Goal: Task Accomplishment & Management: Complete application form

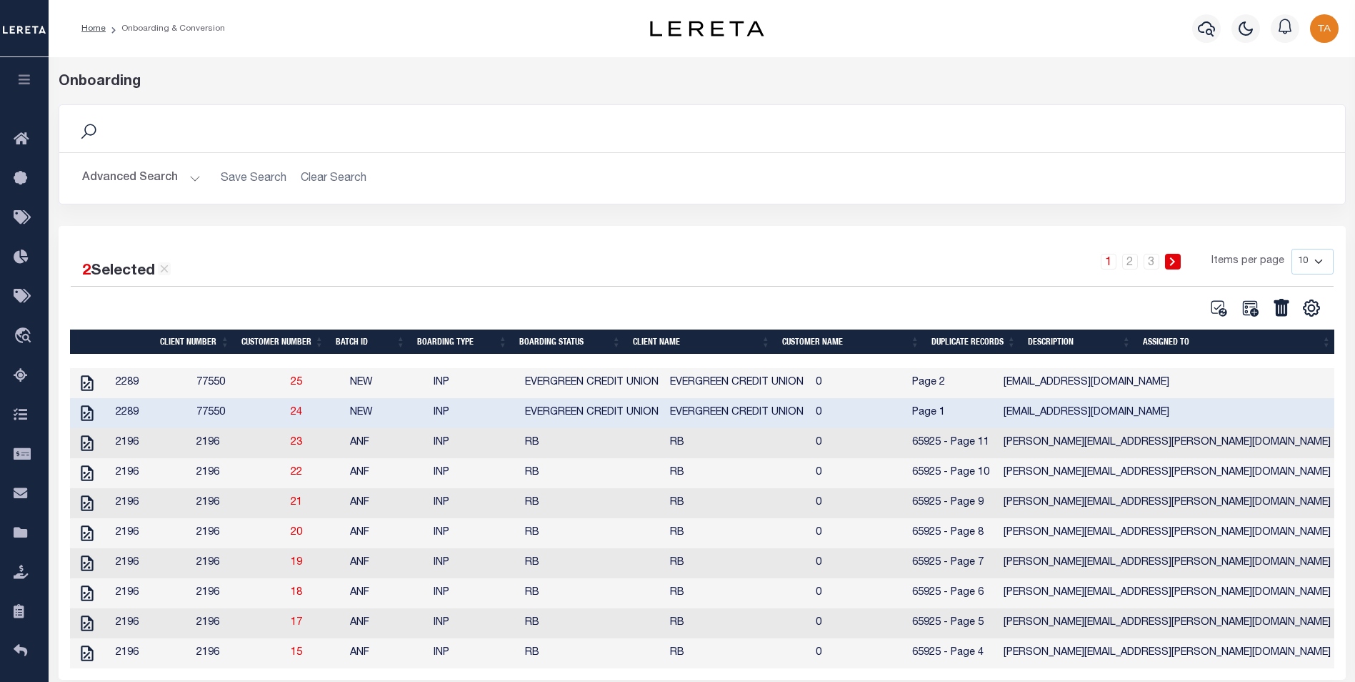
click at [25, 83] on icon "button" at bounding box center [24, 79] width 16 height 13
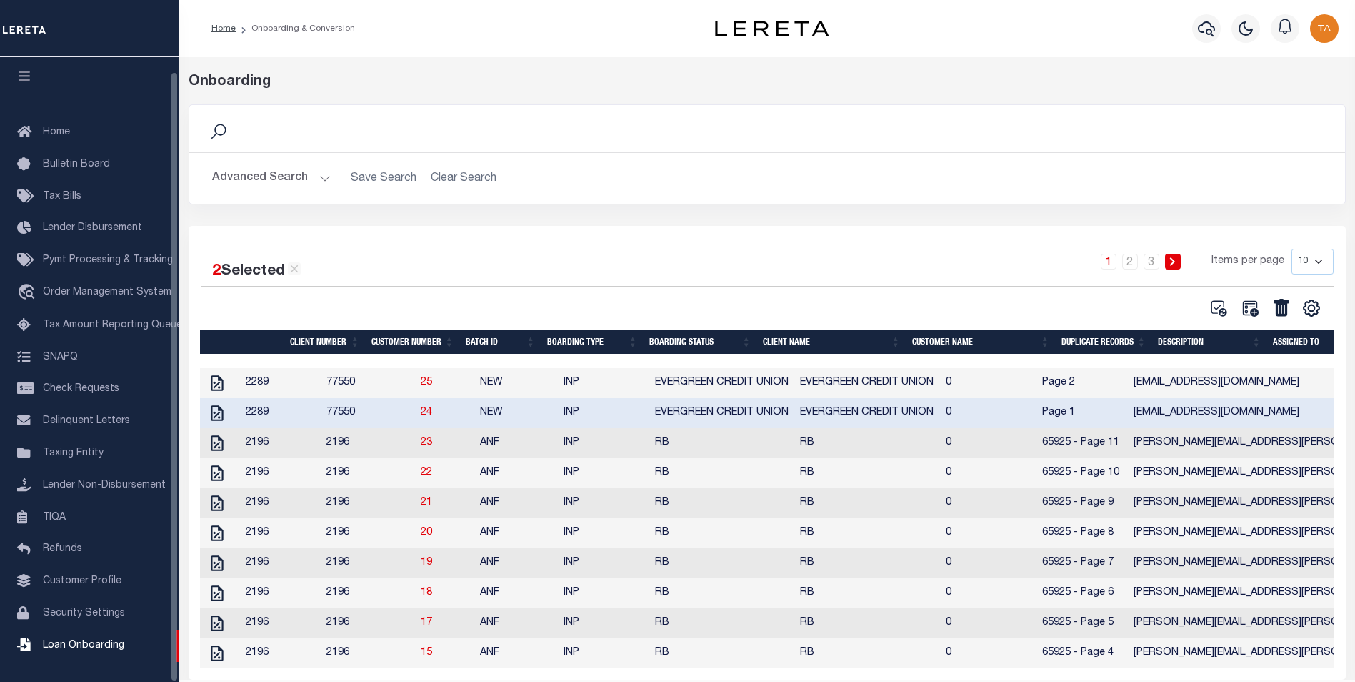
scroll to position [14, 0]
click at [82, 578] on span "Customer Profile" at bounding box center [82, 579] width 79 height 10
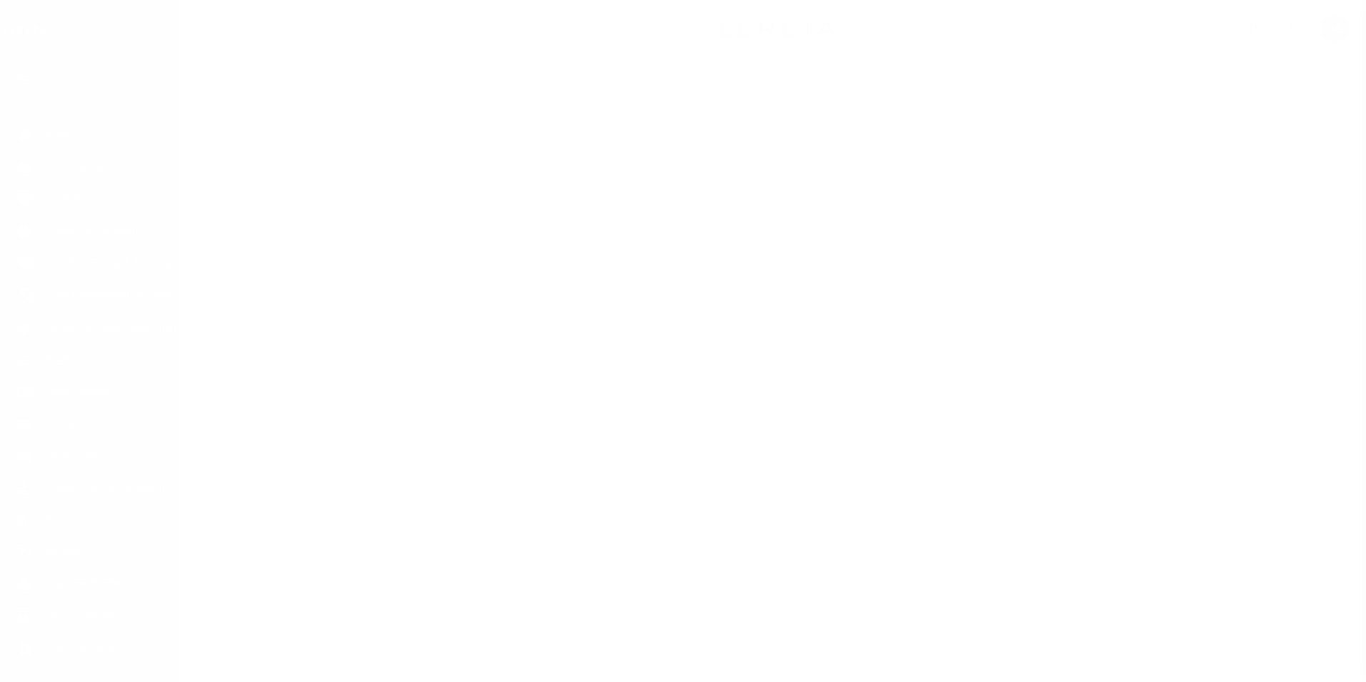
scroll to position [14, 0]
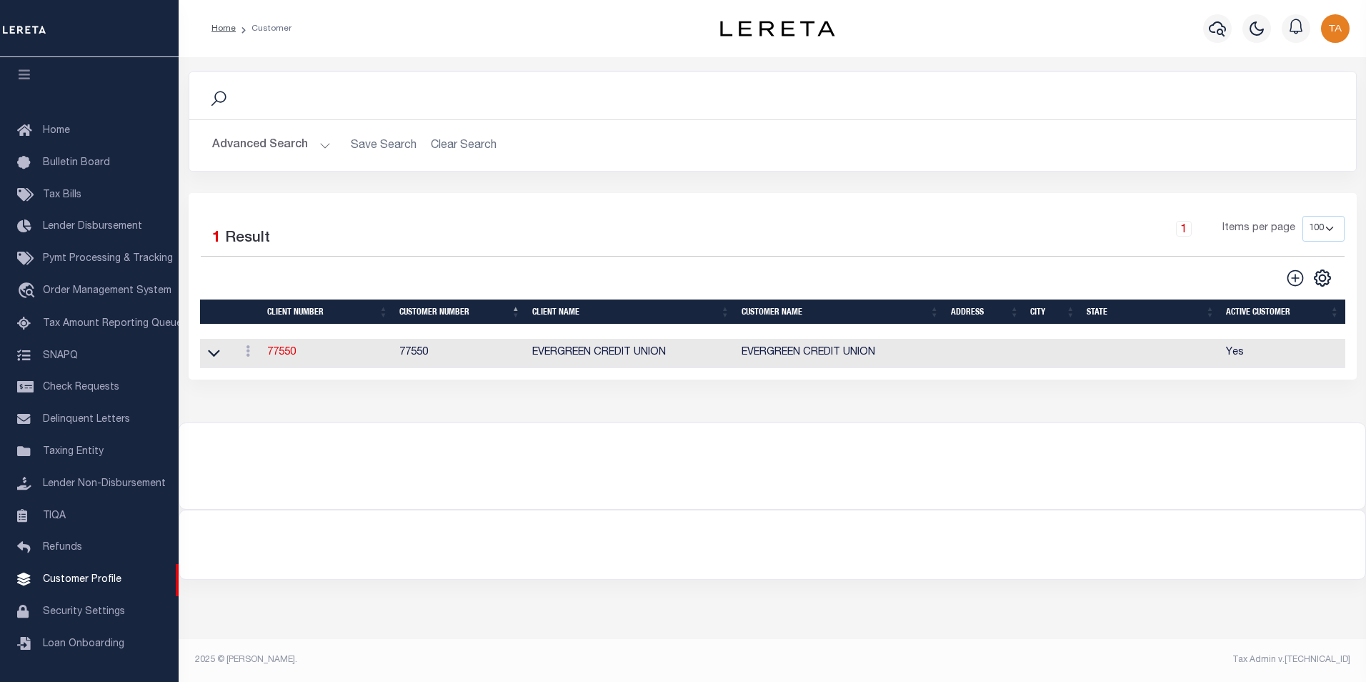
click at [300, 149] on button "Advanced Search" at bounding box center [271, 145] width 119 height 28
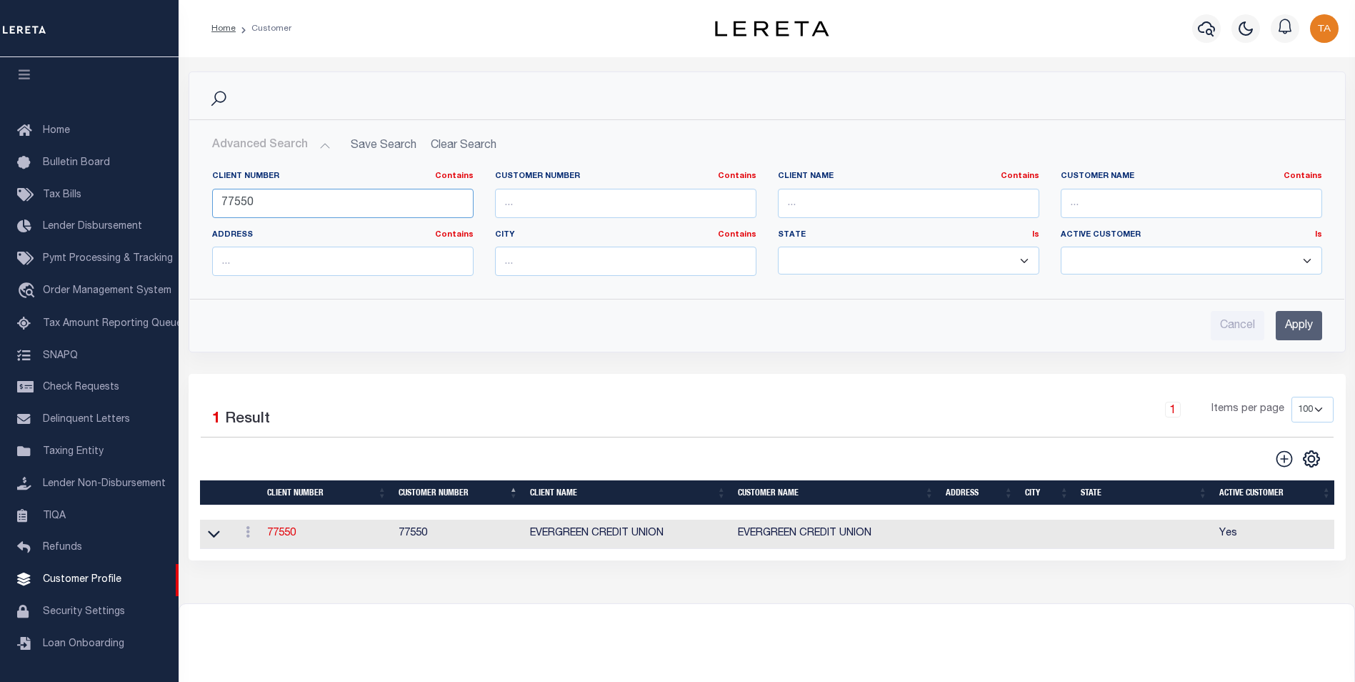
drag, startPoint x: 257, startPoint y: 204, endPoint x: -3, endPoint y: 181, distance: 261.0
click at [0, 181] on html "Home Customer" at bounding box center [677, 388] width 1355 height 777
type input "77027"
click at [1301, 326] on input "Apply" at bounding box center [1299, 325] width 46 height 29
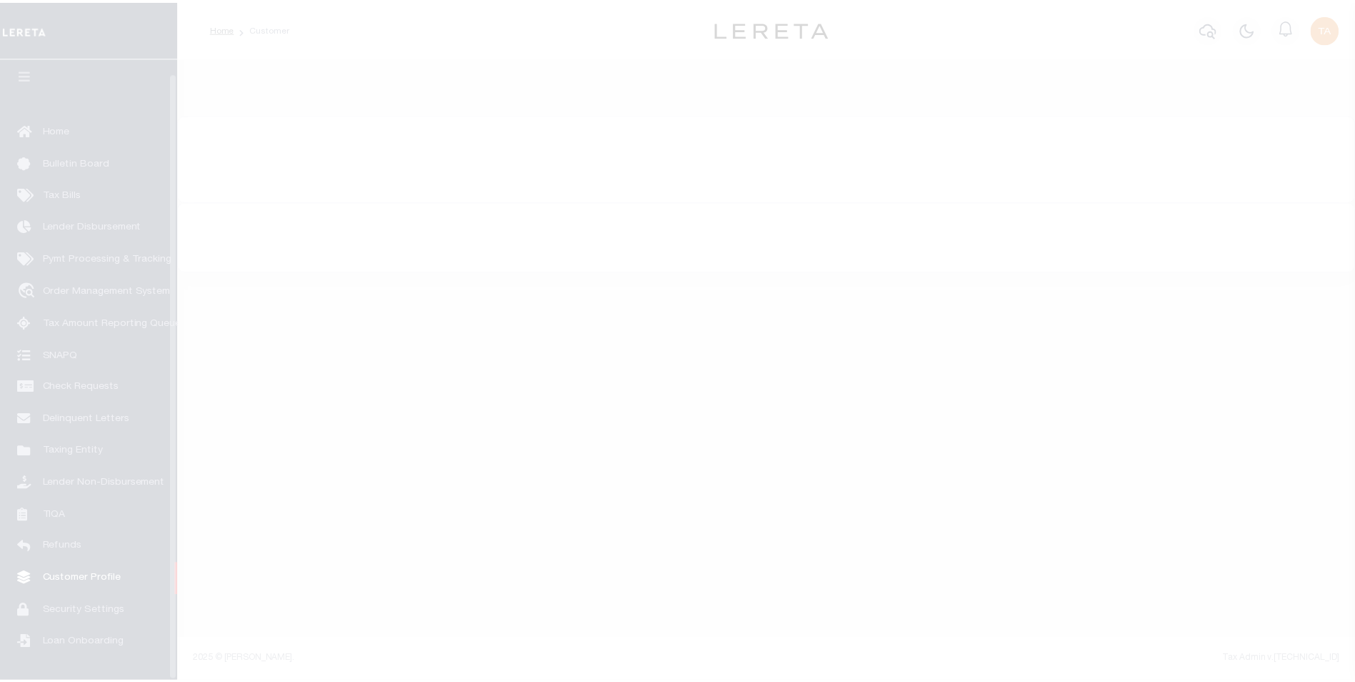
scroll to position [14, 0]
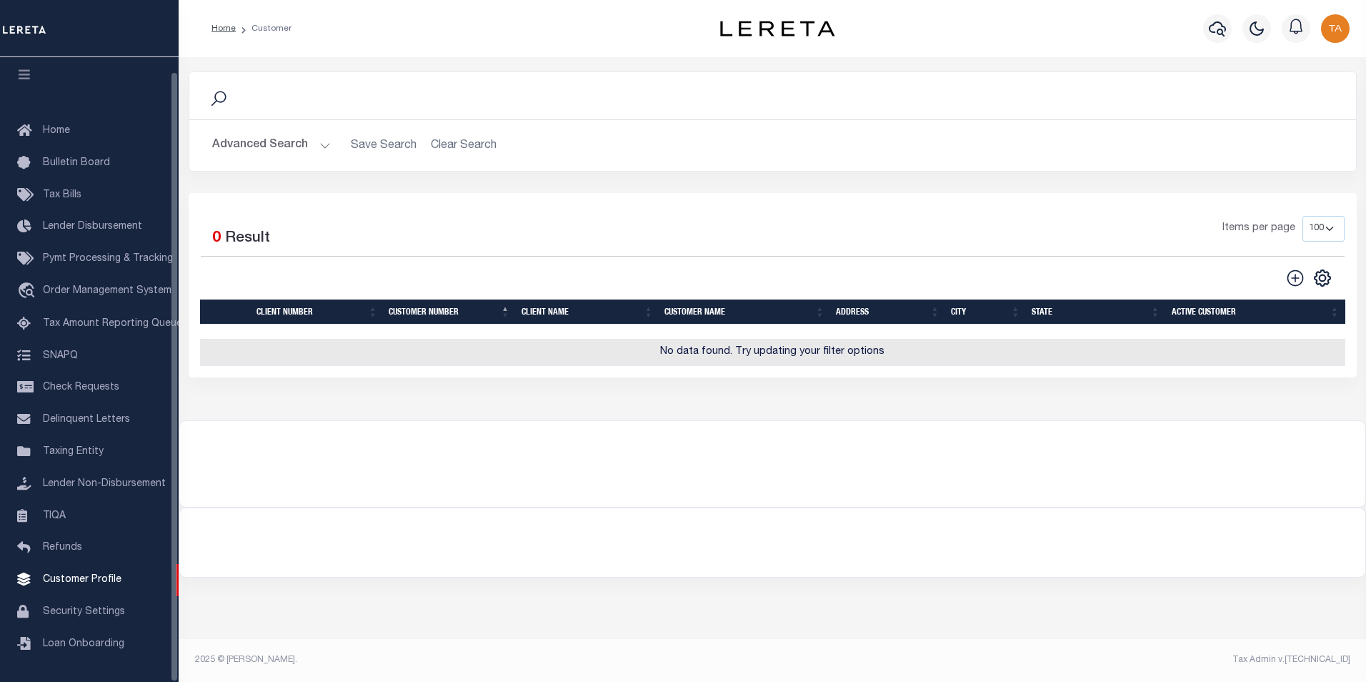
click at [257, 146] on button "Advanced Search" at bounding box center [271, 145] width 119 height 28
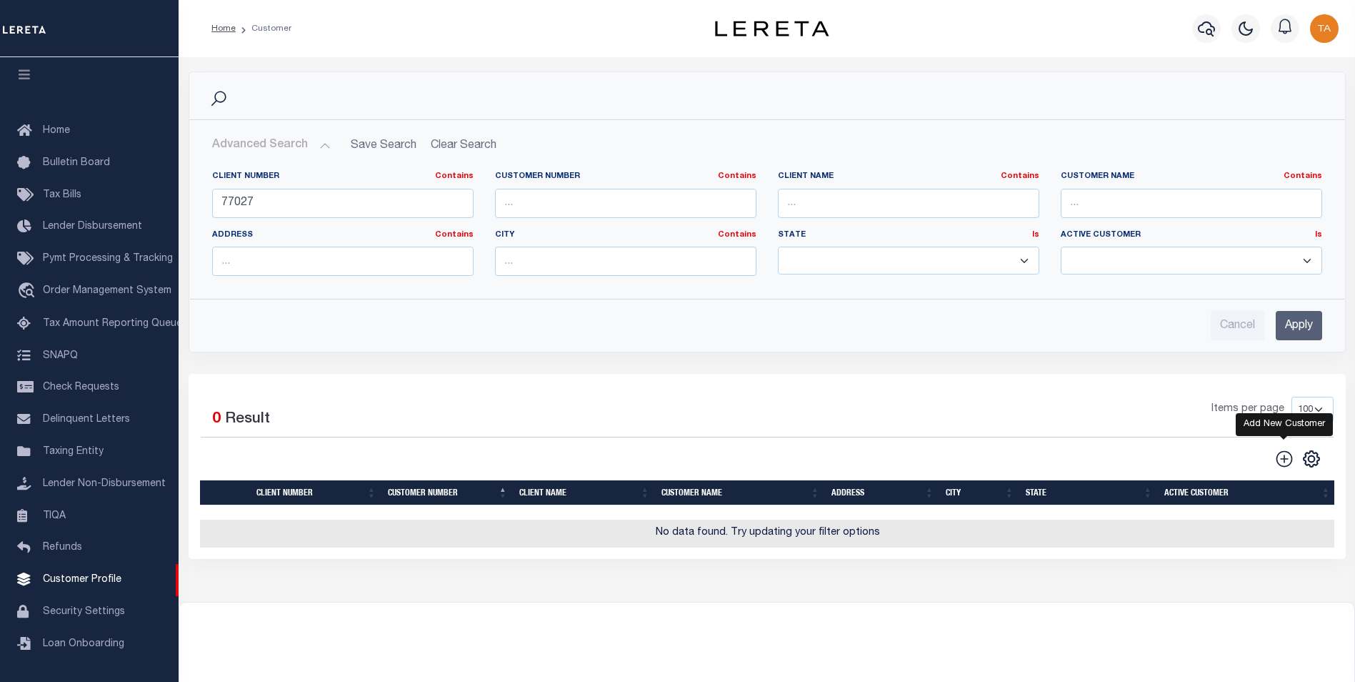
click at [1281, 458] on icon at bounding box center [1284, 458] width 19 height 19
type input "0"
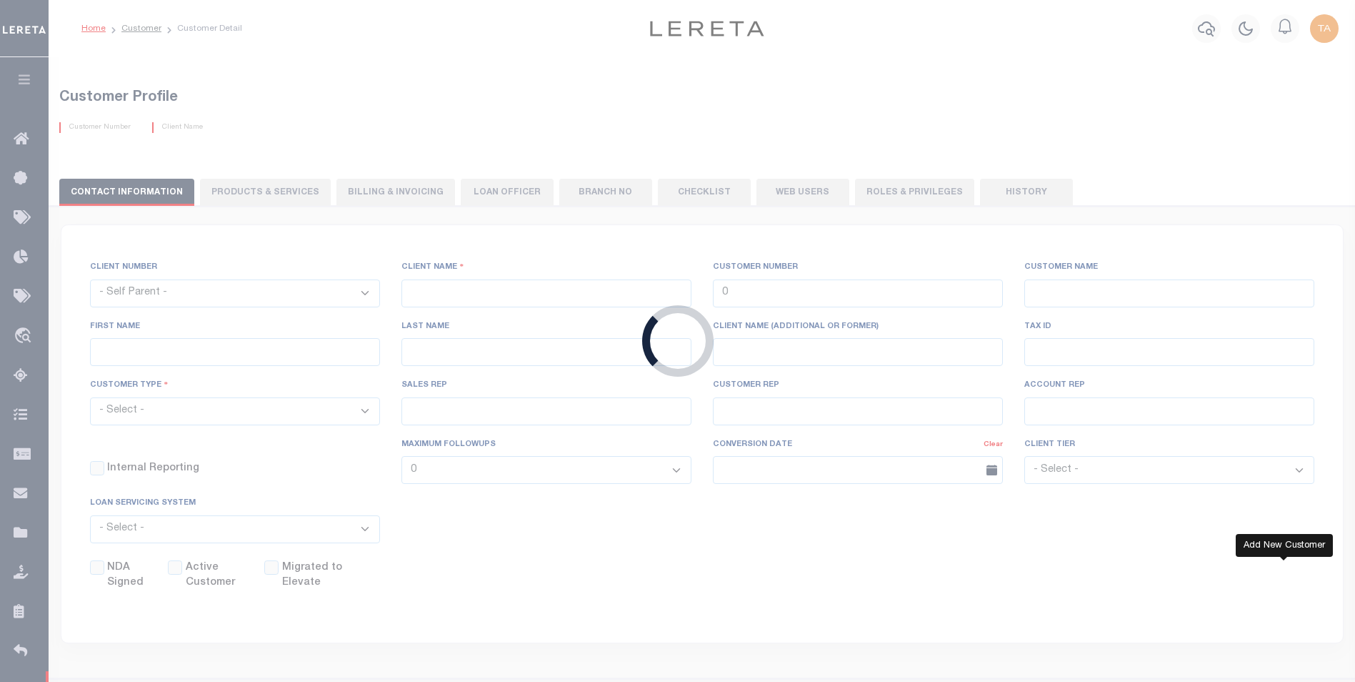
checkbox input "false"
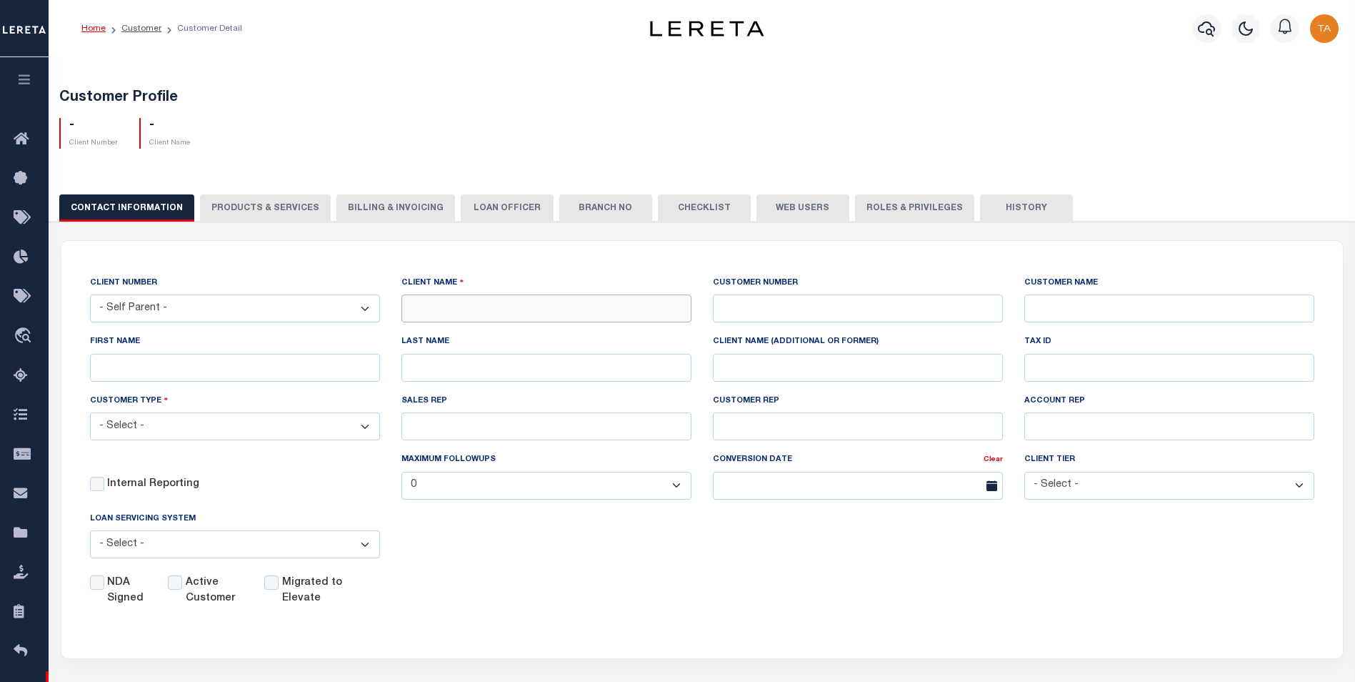
click at [554, 307] on input "text" at bounding box center [546, 308] width 290 height 28
paste input "HOUSTON - GALVESTON AREA COUNCIL"
type input "HOUSTON - GALVESTON AREA COUNCIL"
click at [784, 304] on input "text" at bounding box center [858, 308] width 290 height 28
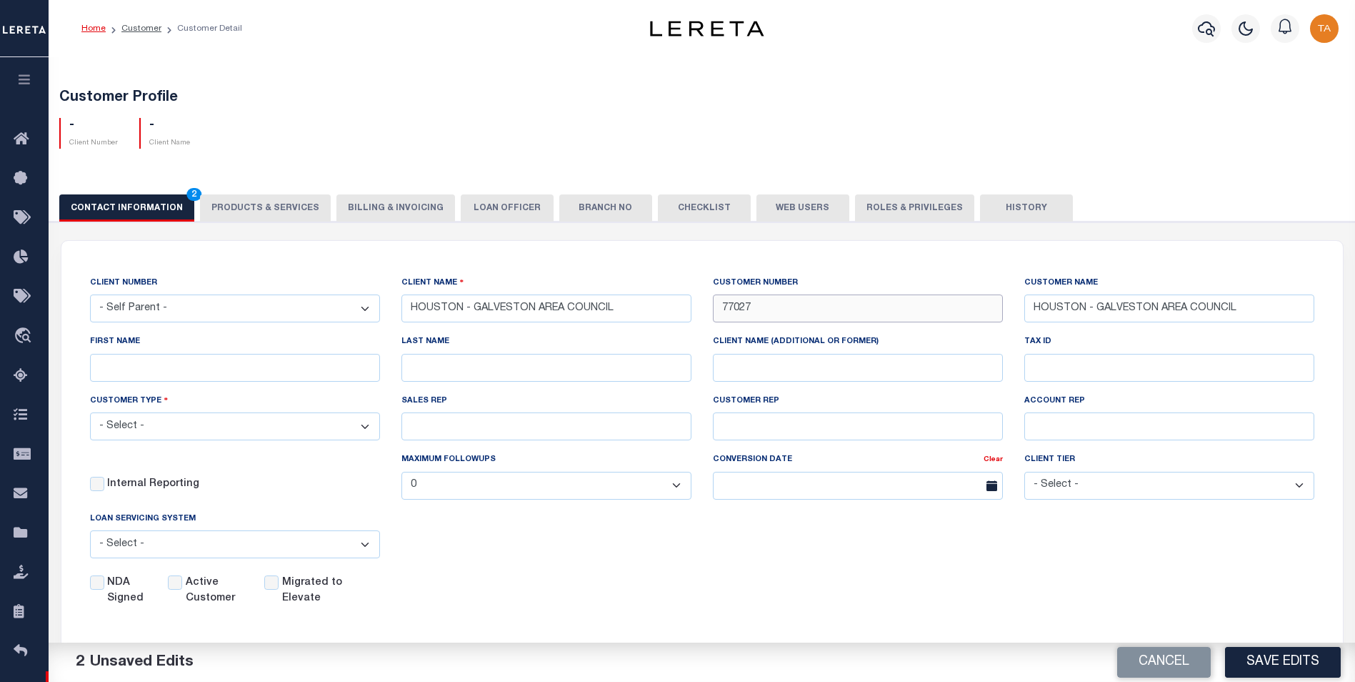
type input "77027"
click at [151, 431] on select "- Select - Residential Commercial Mixed Portfolio" at bounding box center [235, 426] width 290 height 28
select select "Mixed Portfolio"
click at [90, 414] on select "- Select - Residential Commercial Mixed Portfolio" at bounding box center [235, 426] width 290 height 28
click at [181, 584] on input "Active Customer" at bounding box center [175, 582] width 14 height 14
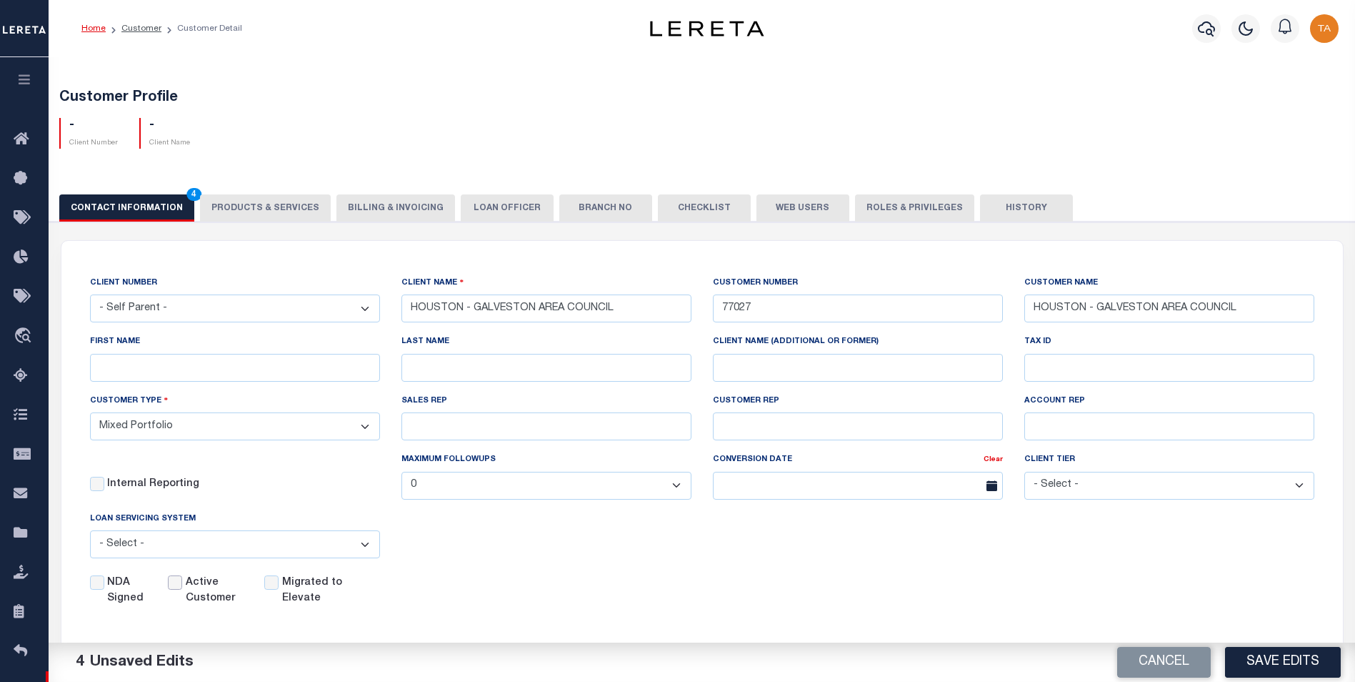
checkbox input "true"
click at [1284, 663] on button "Save Edits" at bounding box center [1283, 662] width 116 height 31
select select
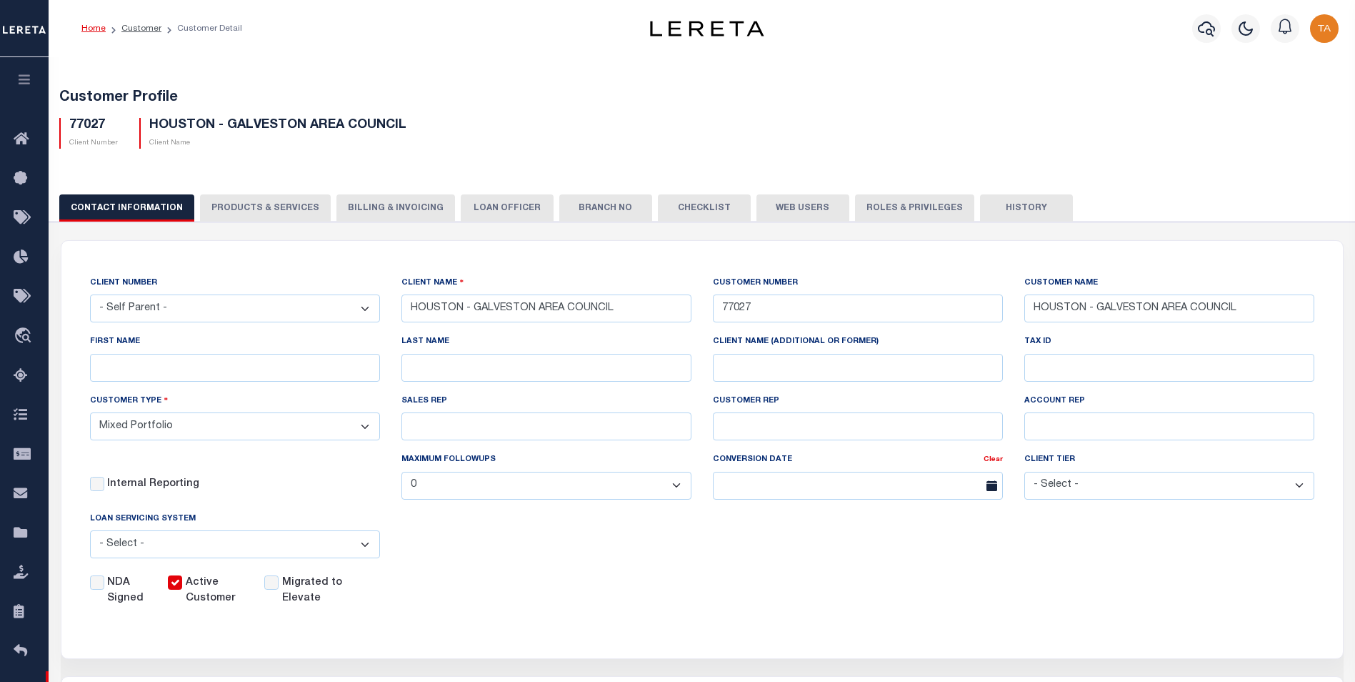
click at [260, 207] on button "PRODUCTS & SERVICES" at bounding box center [265, 207] width 131 height 27
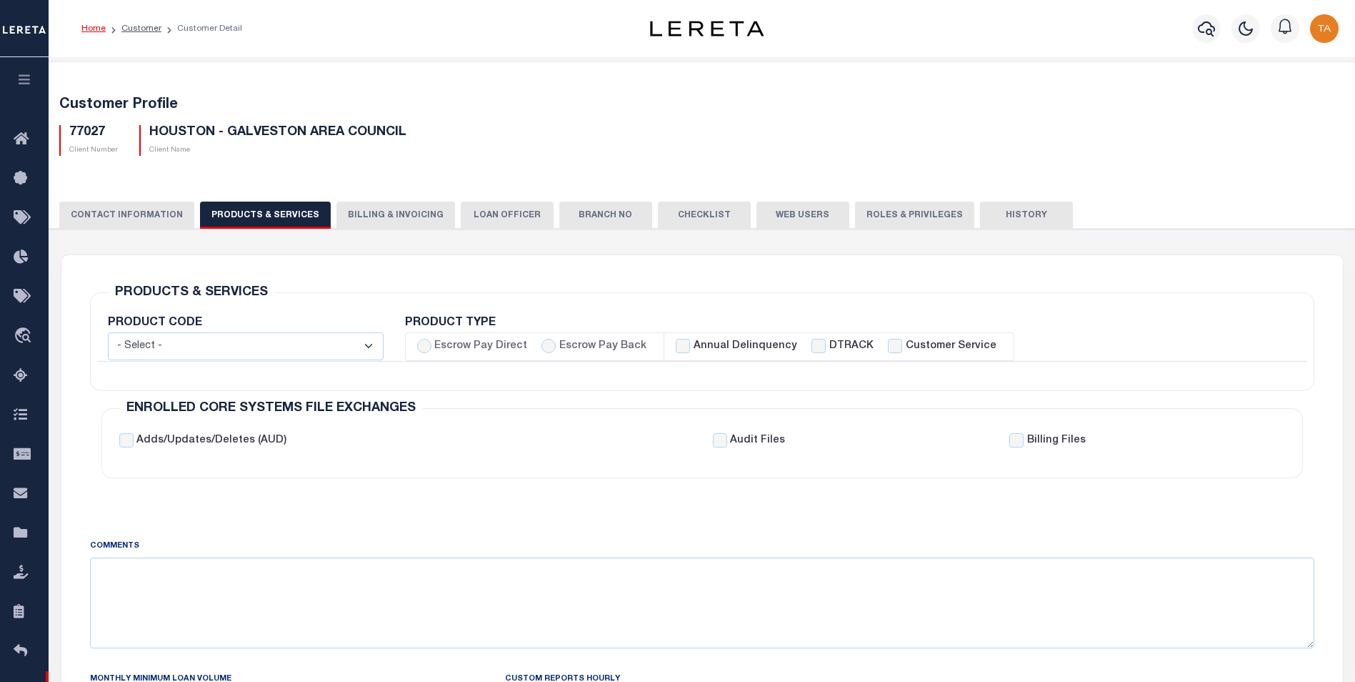
click at [246, 351] on select "- Select - Standard Tax (STX) Outsourcing (OS) Enhanced Tax (ETX) Tax Status Re…" at bounding box center [246, 346] width 276 height 28
select select "STX"
click at [108, 332] on select "- Select - Standard Tax (STX) Outsourcing (OS) Enhanced Tax (ETX) Tax Status Re…" at bounding box center [246, 346] width 276 height 28
checkbox input "true"
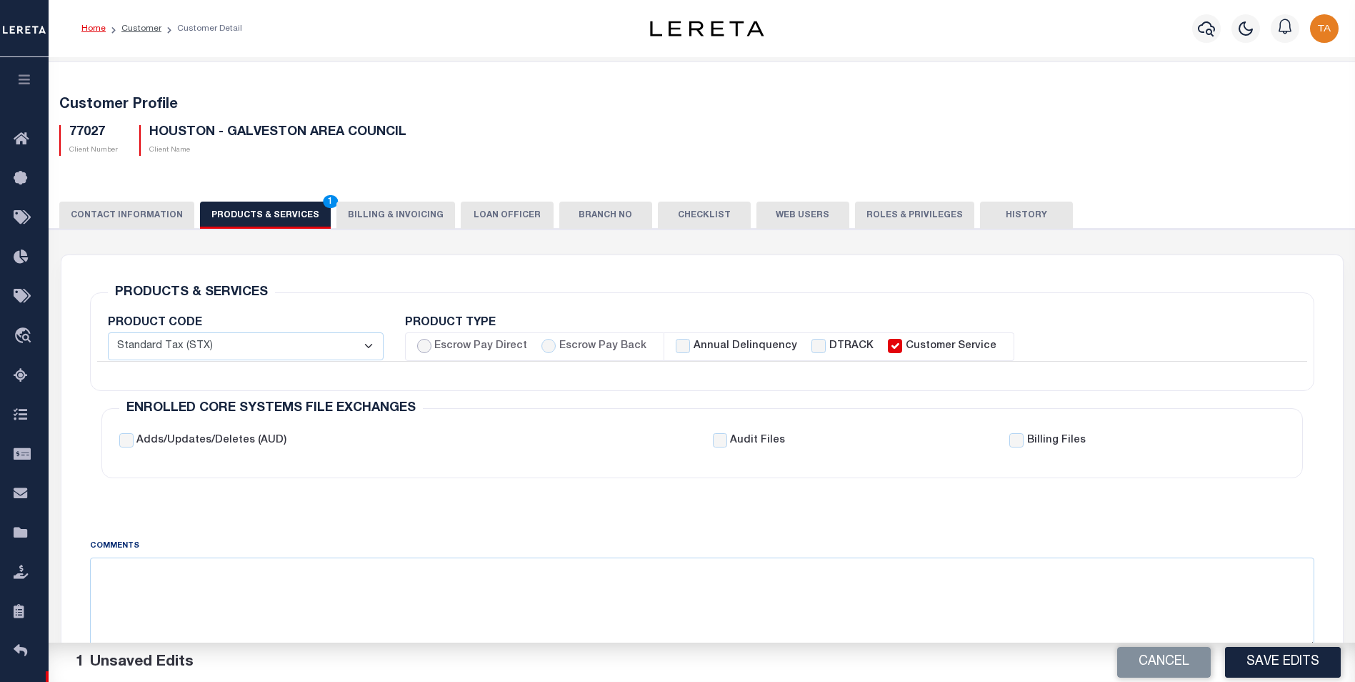
click at [421, 346] on input "Escrow Pay Direct" at bounding box center [424, 346] width 14 height 14
radio input "true"
checkbox input "true"
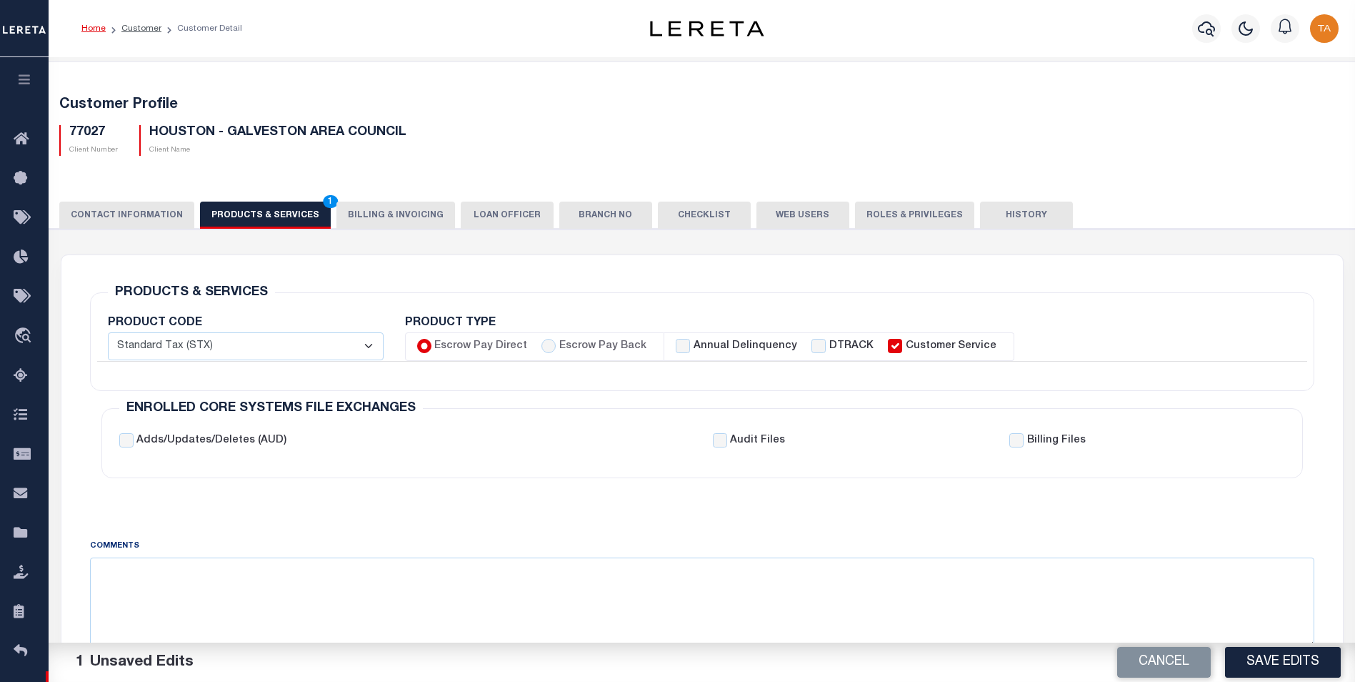
checkbox input "true"
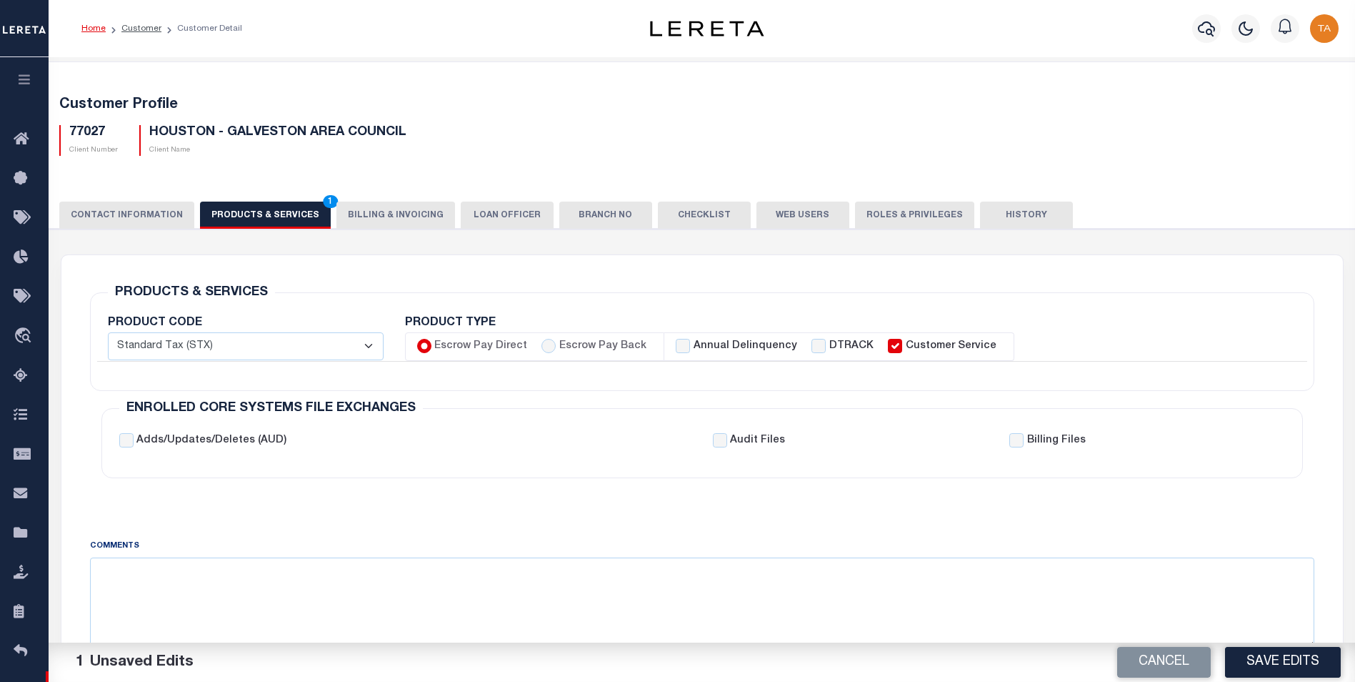
checkbox input "true"
checkbox input "false"
checkbox input "true"
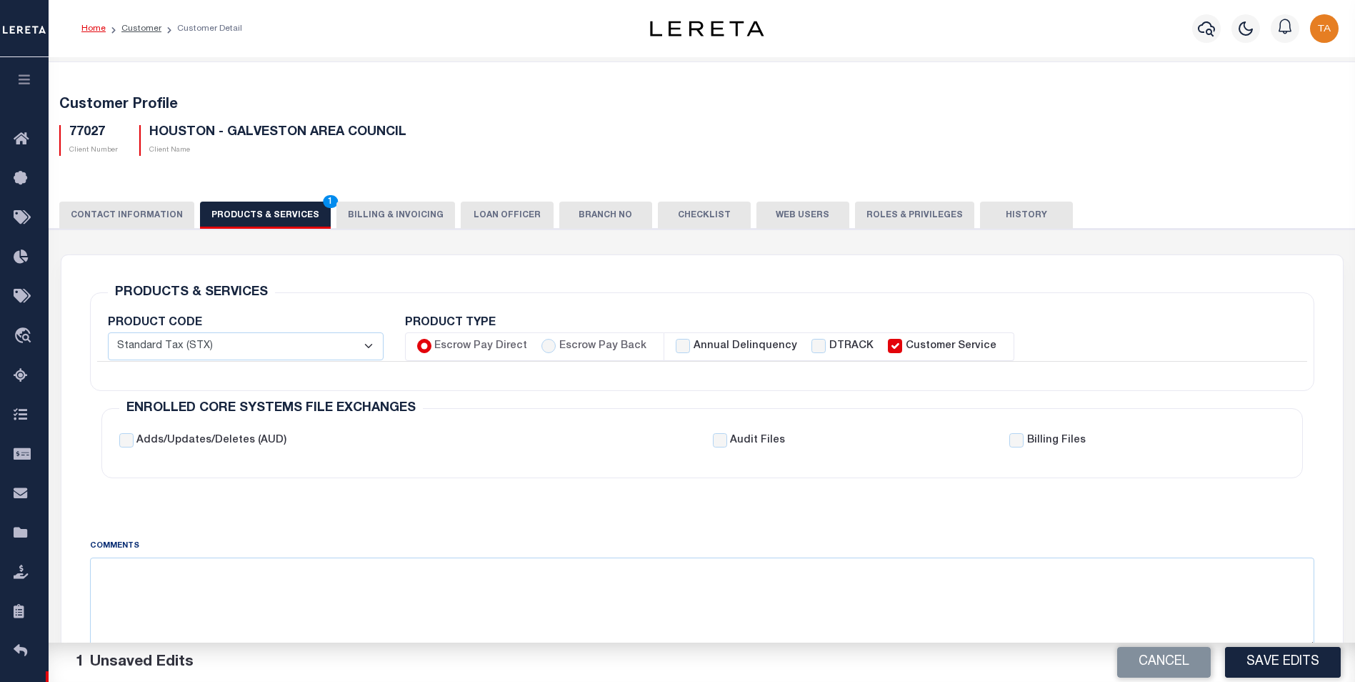
checkbox input "true"
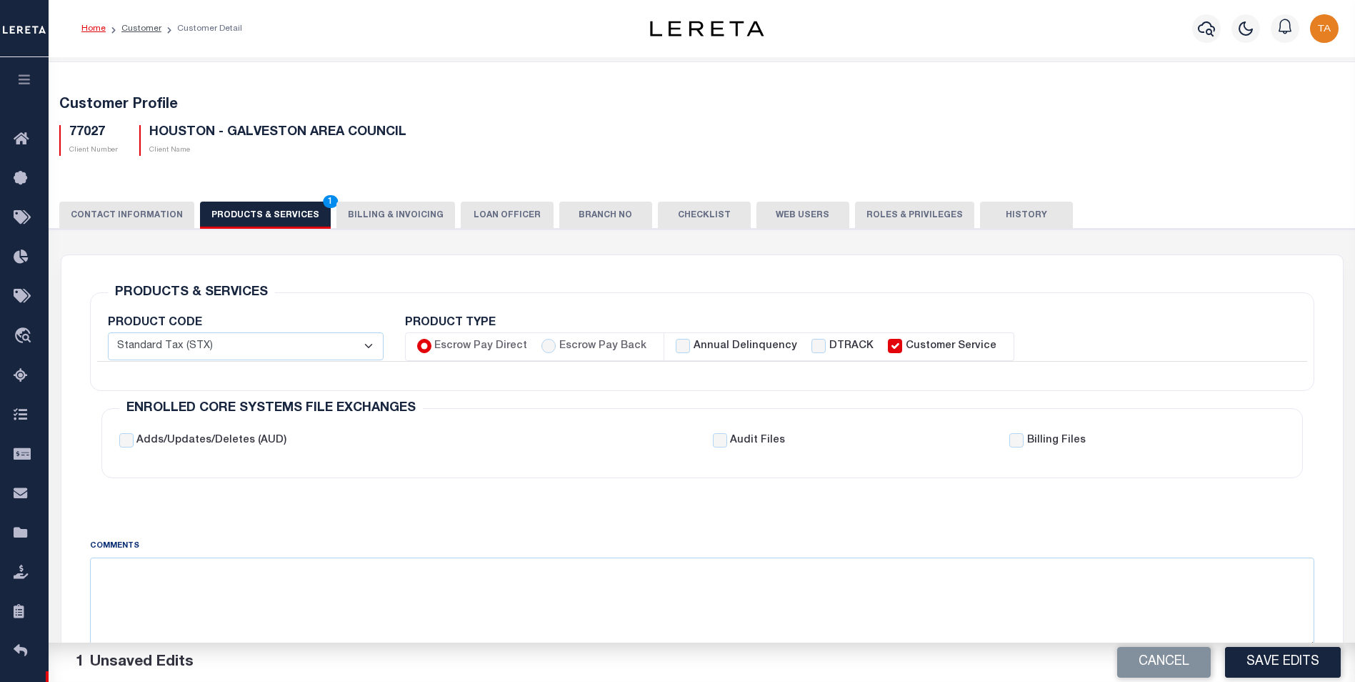
checkbox input "true"
checkbox input "false"
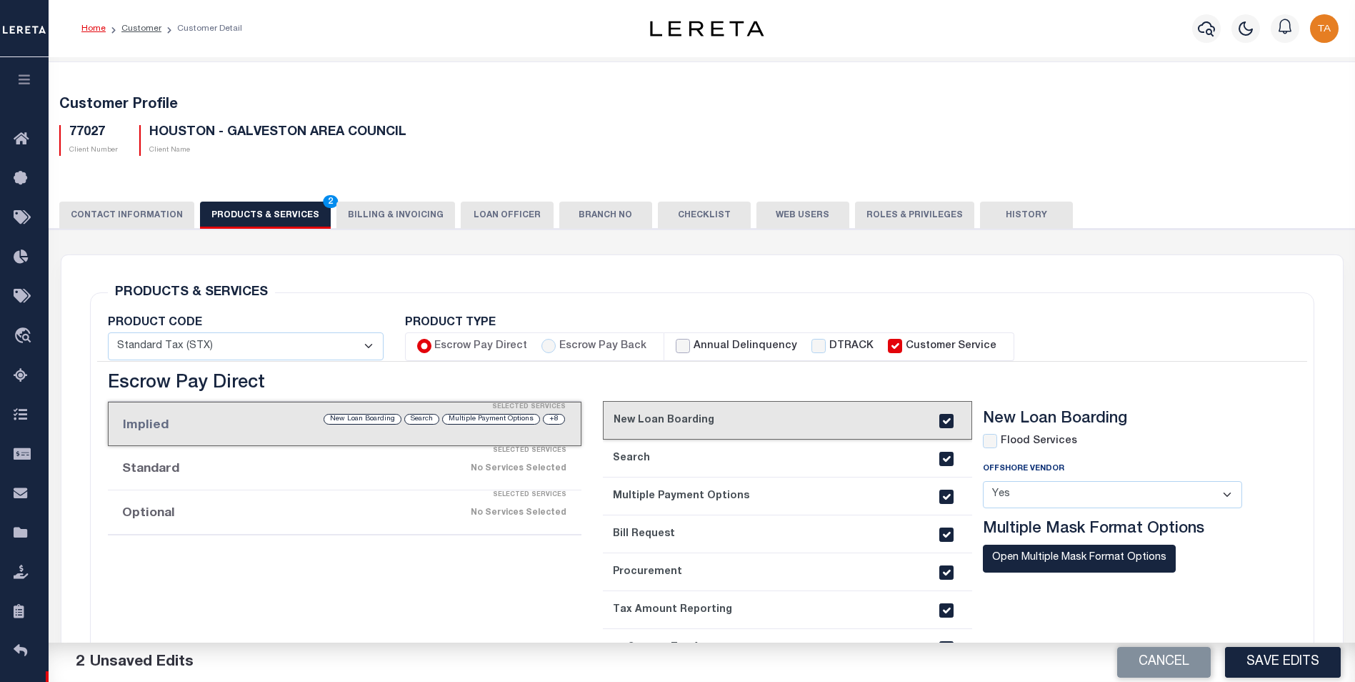
click at [677, 346] on input "Annual Delinquency" at bounding box center [683, 346] width 14 height 14
checkbox input "true"
checkbox input "false"
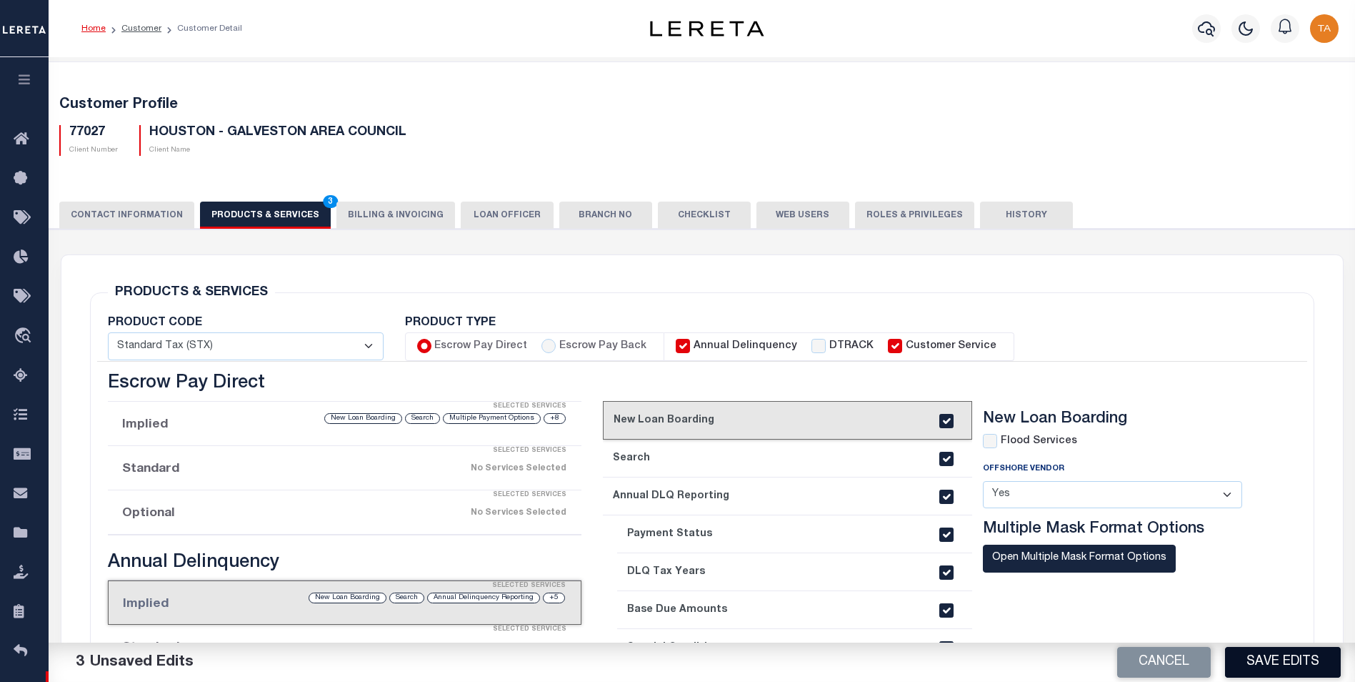
click at [1272, 659] on button "Save Edits" at bounding box center [1283, 662] width 116 height 31
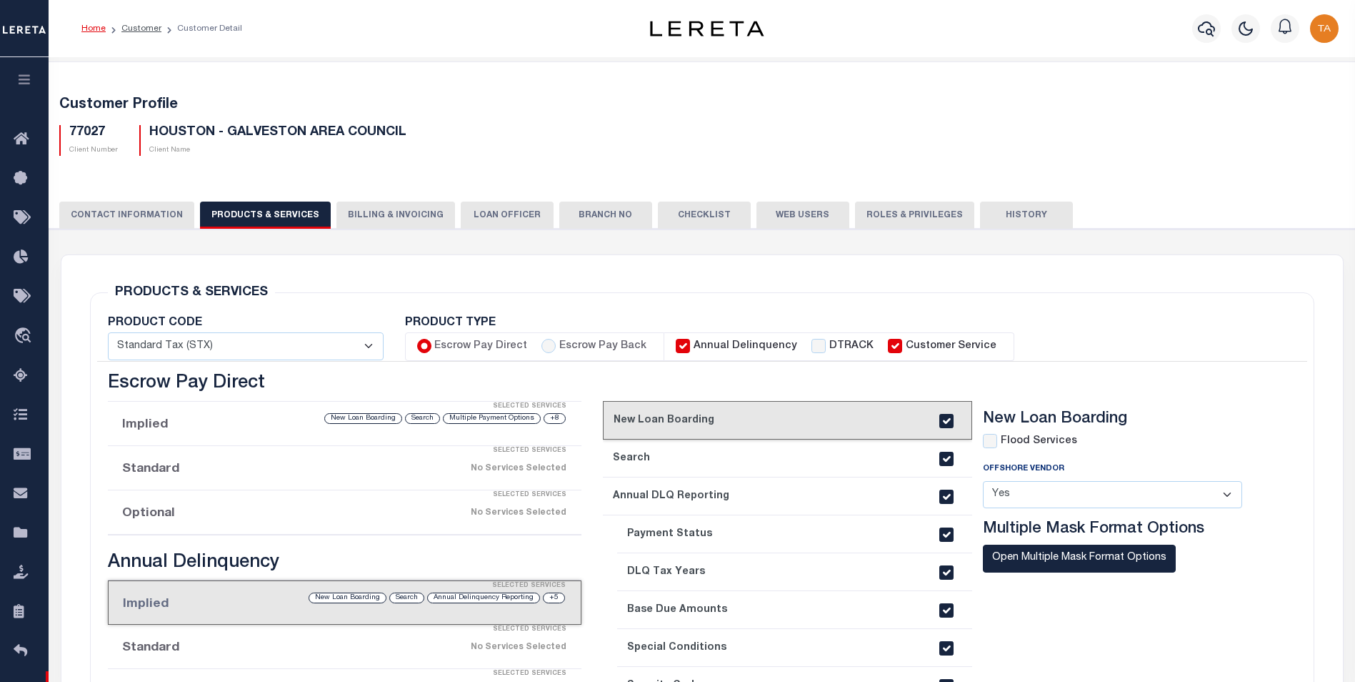
click at [17, 80] on icon "button" at bounding box center [24, 79] width 16 height 13
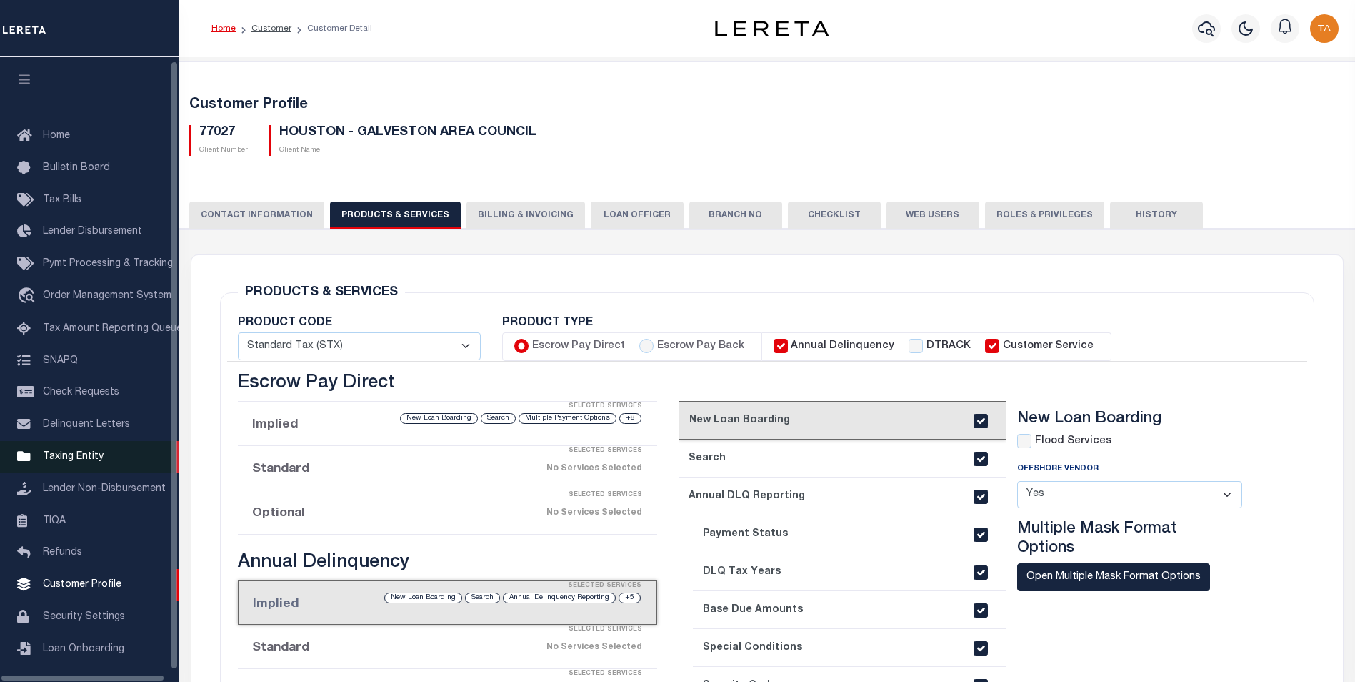
scroll to position [14, 0]
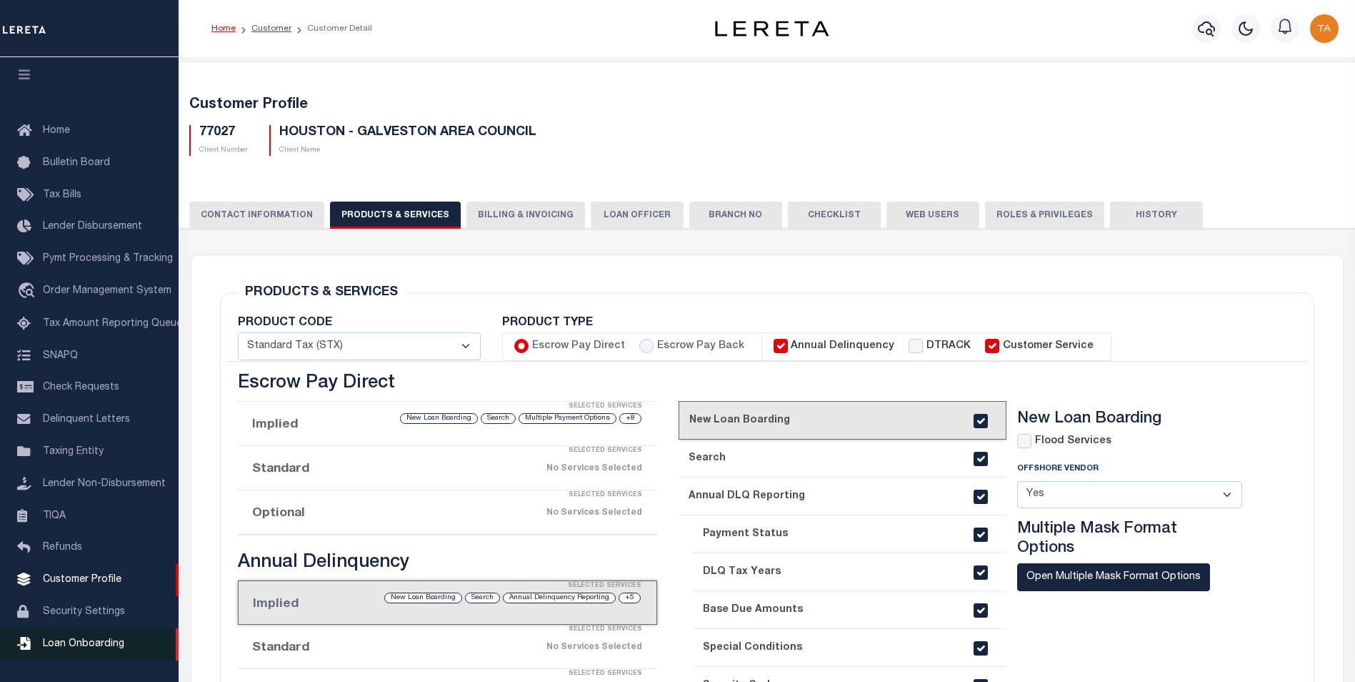
click at [67, 647] on span "Loan Onboarding" at bounding box center [83, 644] width 81 height 10
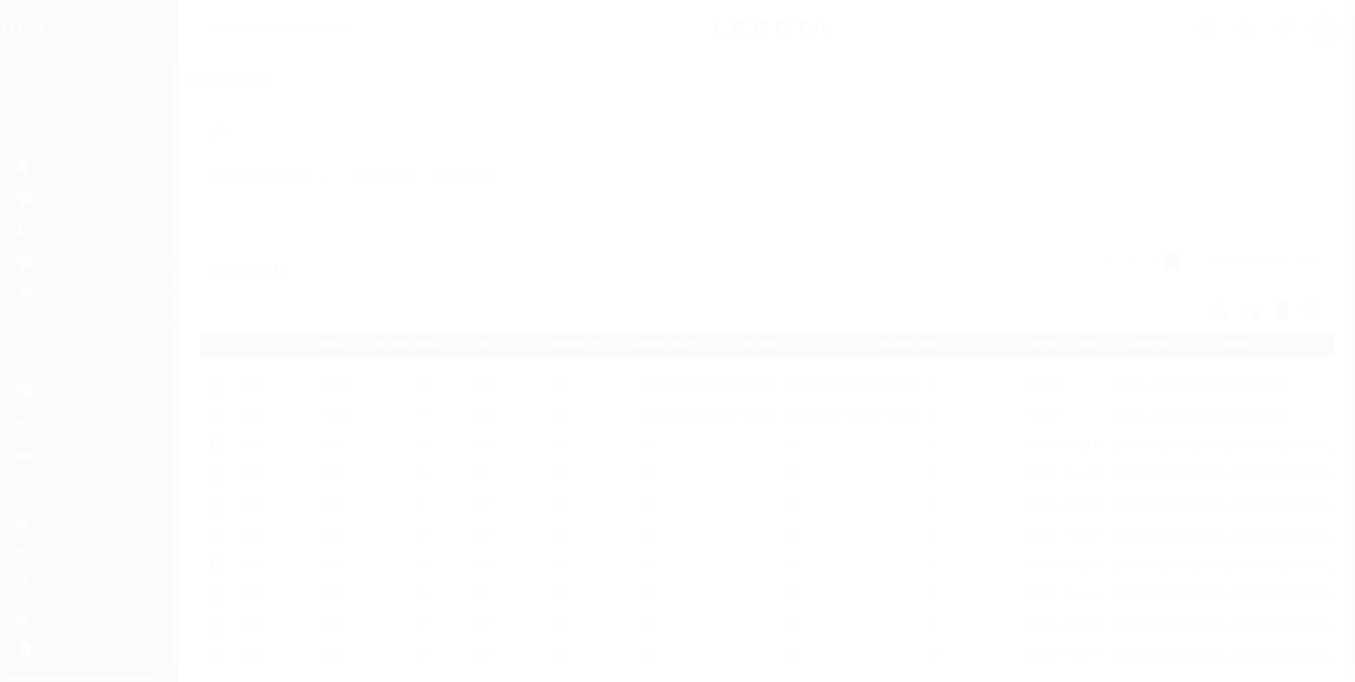
scroll to position [14, 0]
